Goal: Transaction & Acquisition: Purchase product/service

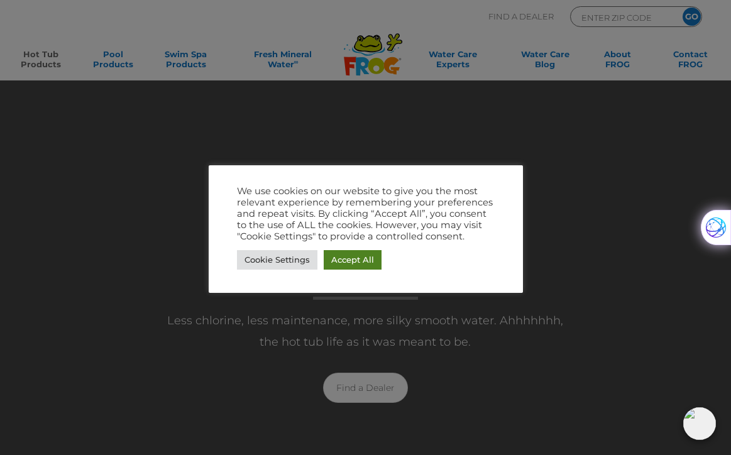
click at [357, 265] on link "Accept All" at bounding box center [353, 259] width 58 height 19
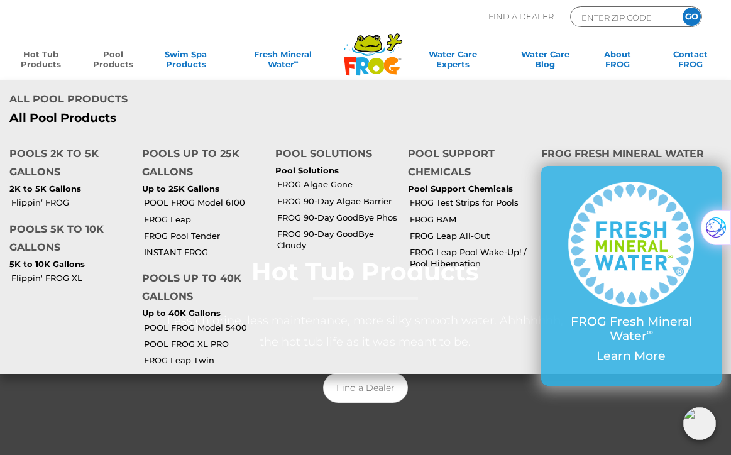
click at [109, 61] on link "Pool Products" at bounding box center [113, 61] width 57 height 25
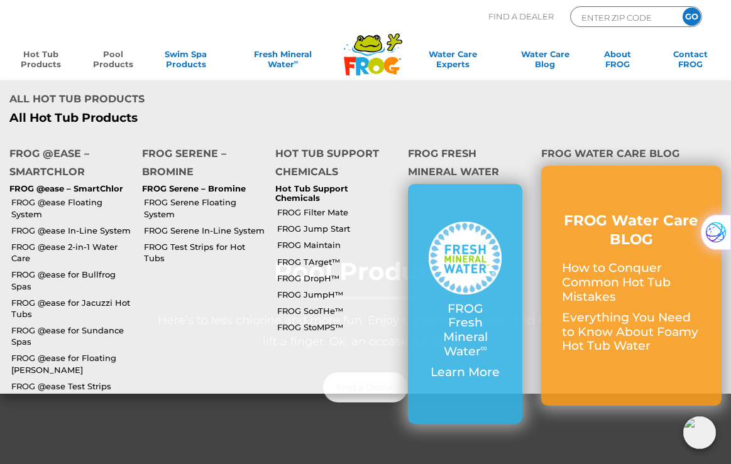
click at [45, 55] on link "Hot Tub Products" at bounding box center [41, 61] width 57 height 25
click at [37, 65] on link "Hot Tub Products" at bounding box center [41, 61] width 57 height 25
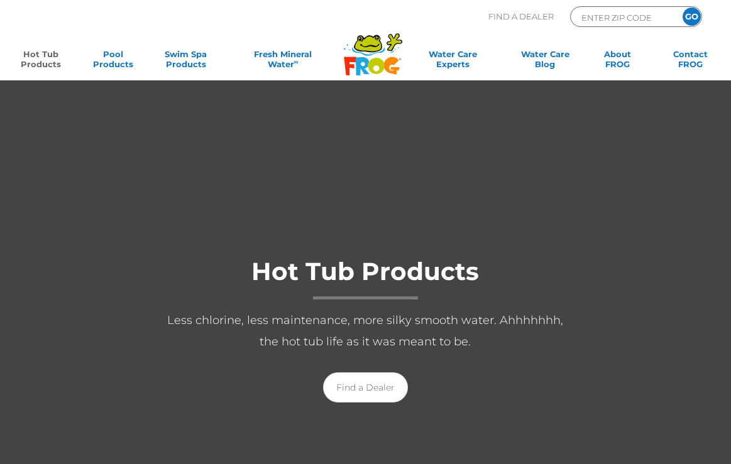
click at [37, 70] on link "Hot Tub Products" at bounding box center [41, 61] width 57 height 25
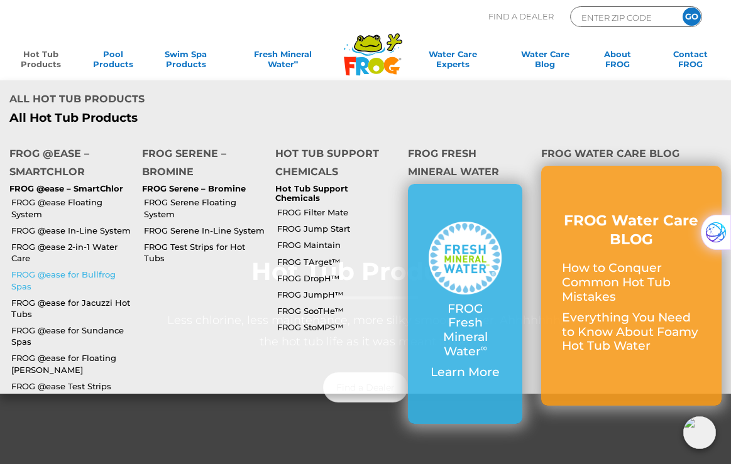
click at [48, 269] on link "FROG @ease for Bullfrog Spas" at bounding box center [71, 280] width 121 height 23
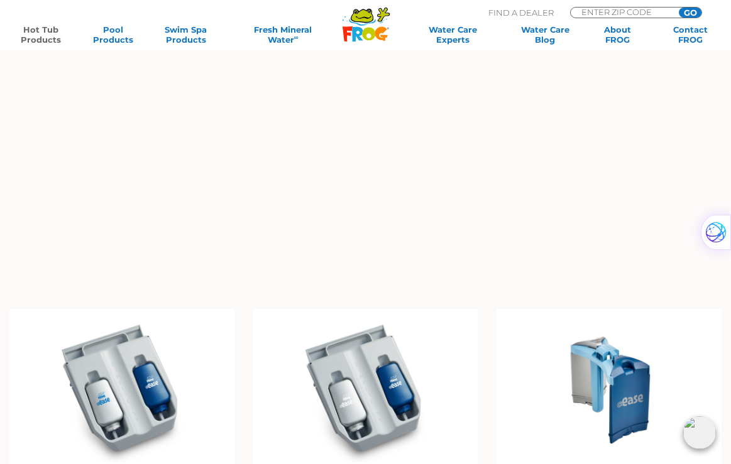
scroll to position [1006, 0]
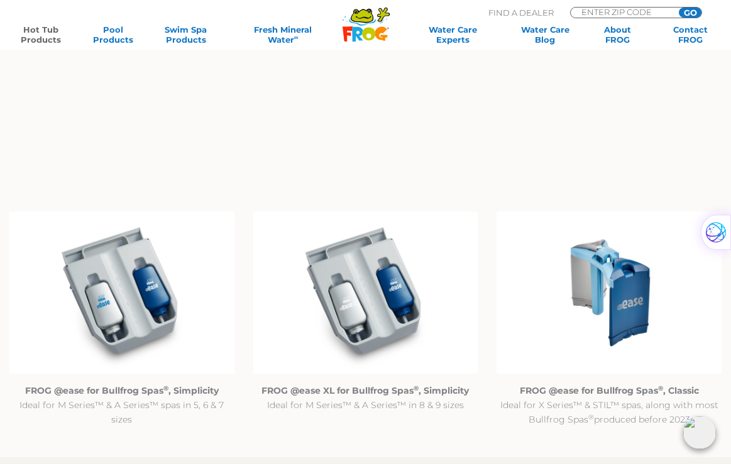
click at [132, 281] on img at bounding box center [121, 293] width 225 height 162
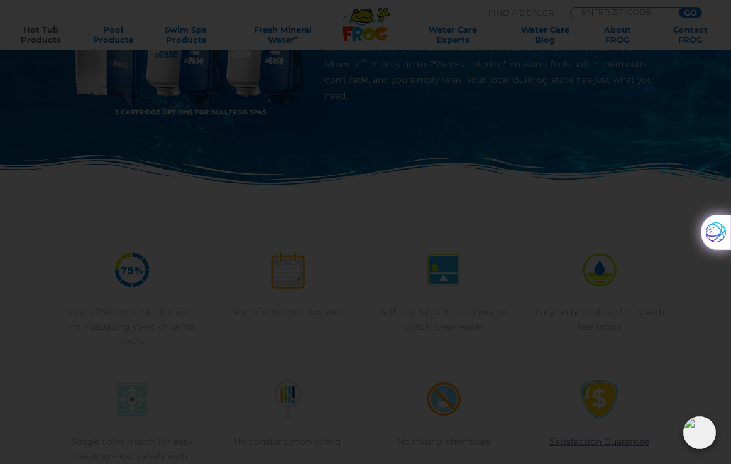
scroll to position [189, 0]
